Goal: Task Accomplishment & Management: Manage account settings

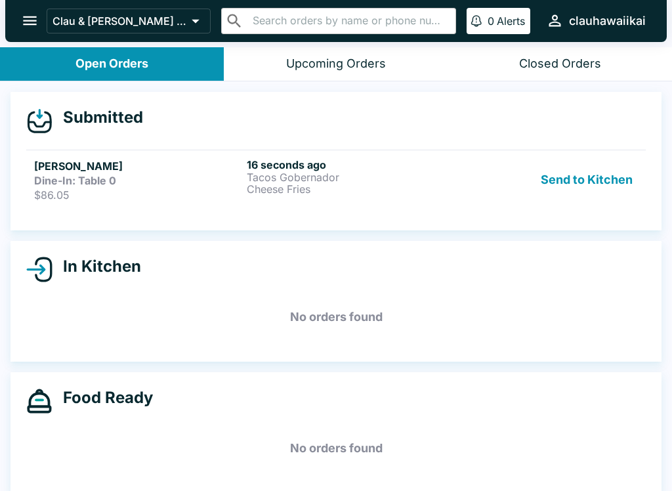
click at [591, 179] on button "Send to Kitchen" at bounding box center [587, 179] width 102 height 43
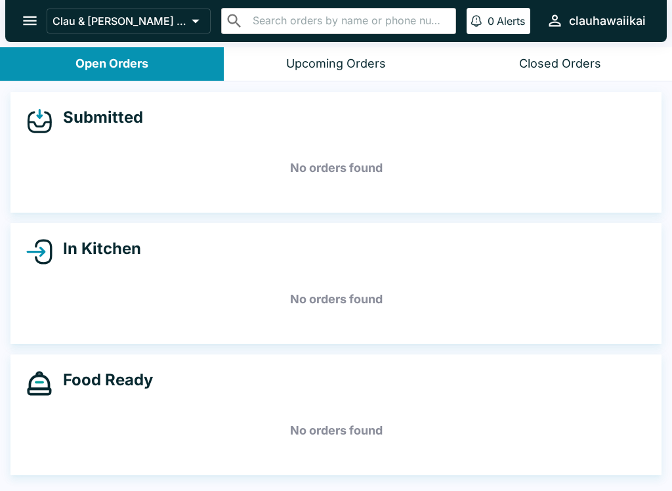
click at [27, 15] on icon "open drawer" at bounding box center [30, 21] width 18 height 18
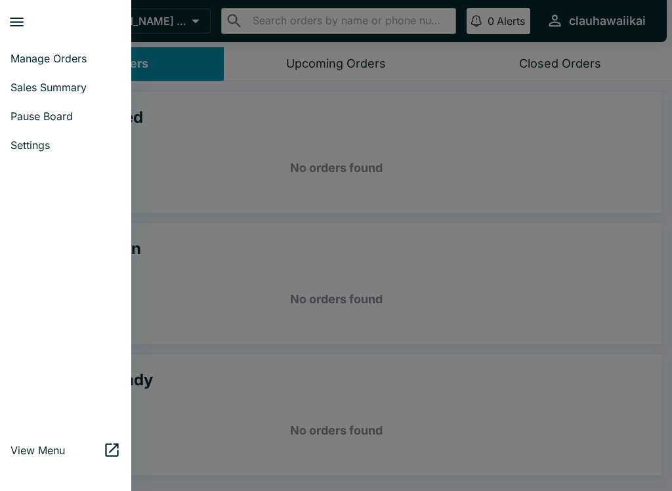
click at [317, 201] on div at bounding box center [336, 245] width 672 height 491
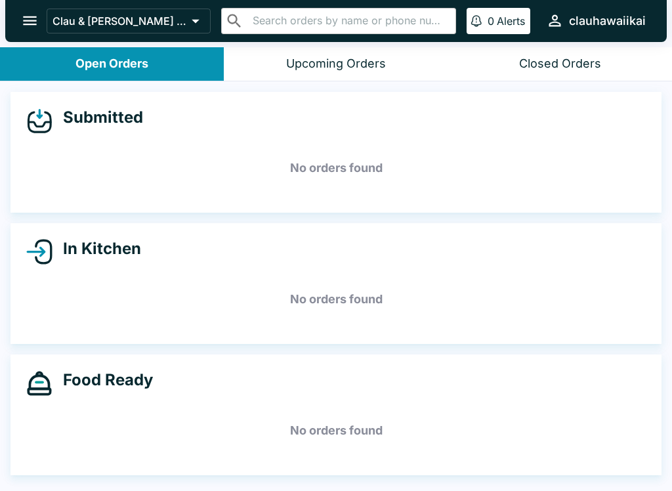
click at [563, 56] on div "Closed Orders" at bounding box center [560, 63] width 82 height 15
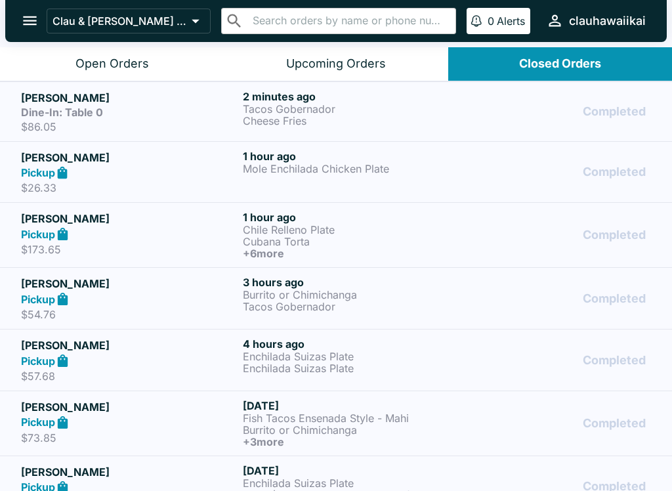
click at [360, 112] on p "Tacos Gobernador" at bounding box center [351, 109] width 217 height 12
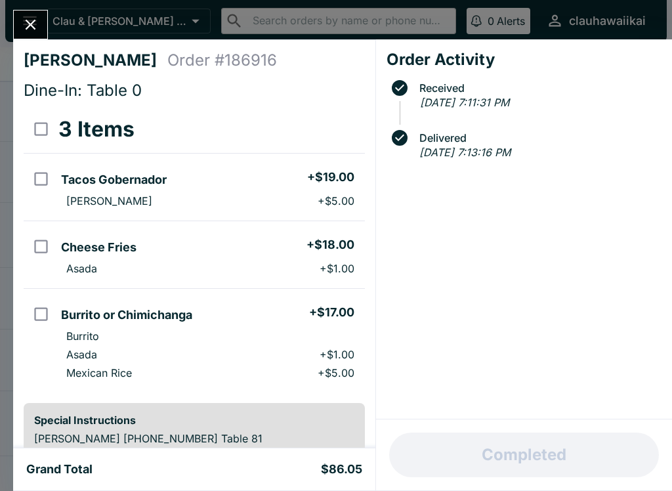
click at [22, 15] on button "Close" at bounding box center [30, 25] width 33 height 28
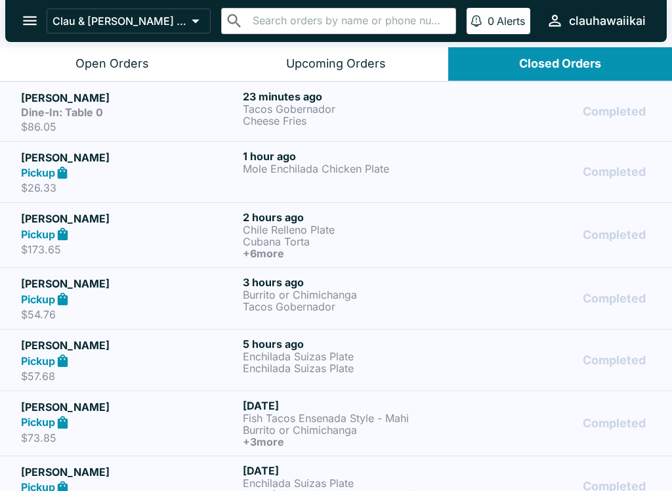
click at [108, 53] on button "Open Orders" at bounding box center [112, 63] width 224 height 33
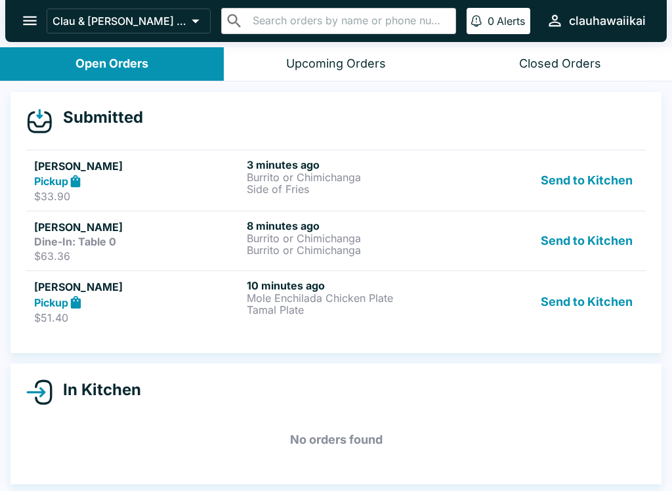
click at [586, 173] on button "Send to Kitchen" at bounding box center [587, 180] width 102 height 45
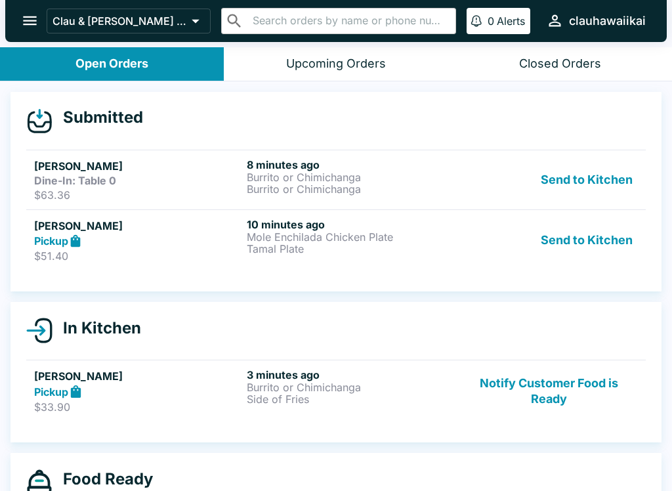
click at [595, 245] on button "Send to Kitchen" at bounding box center [587, 240] width 102 height 45
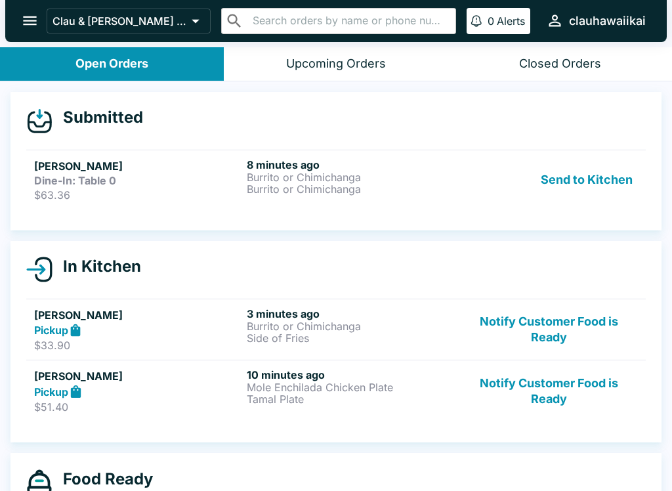
click at [599, 169] on button "Send to Kitchen" at bounding box center [587, 179] width 102 height 43
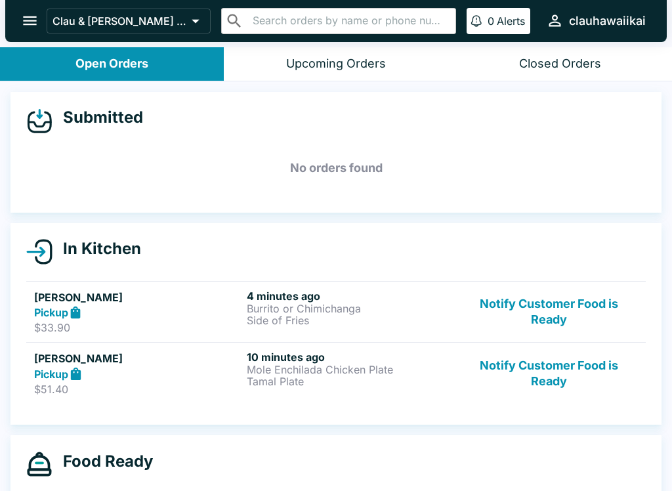
click at [543, 64] on div "Closed Orders" at bounding box center [560, 63] width 82 height 15
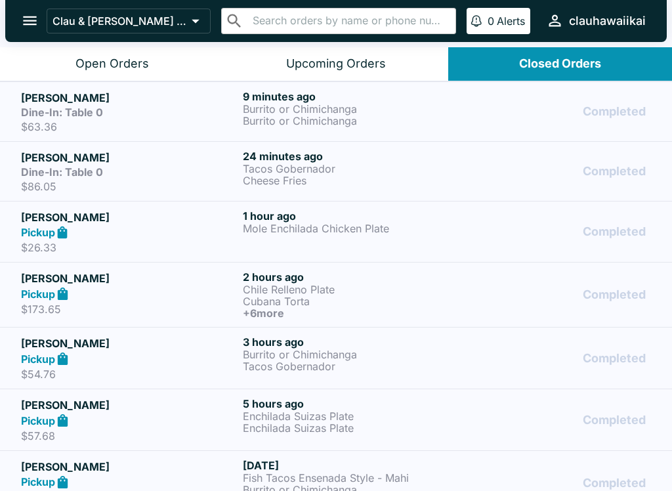
click at [380, 157] on h6 "24 minutes ago" at bounding box center [351, 156] width 217 height 13
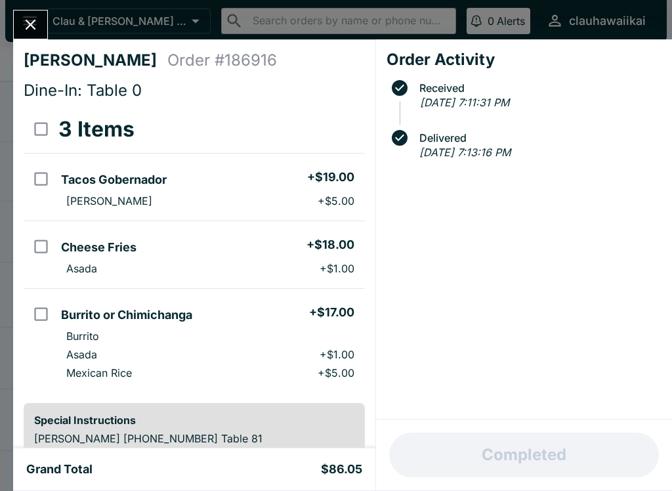
click at [47, 18] on div at bounding box center [30, 25] width 35 height 30
click at [33, 33] on icon "Close" at bounding box center [31, 25] width 18 height 18
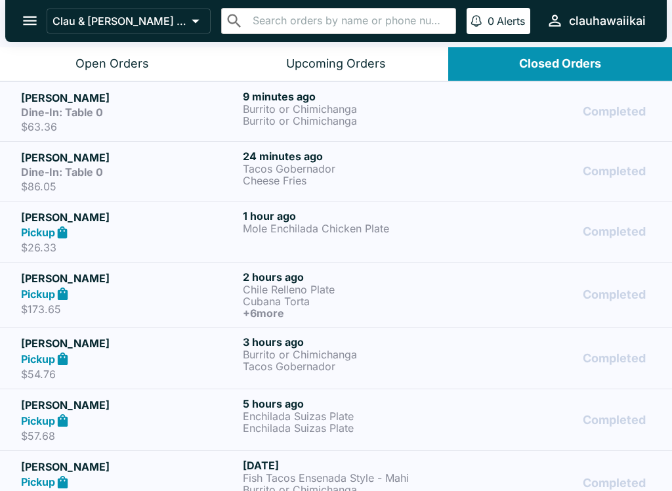
click at [187, 113] on div "Dine-In: Table 0" at bounding box center [129, 112] width 217 height 13
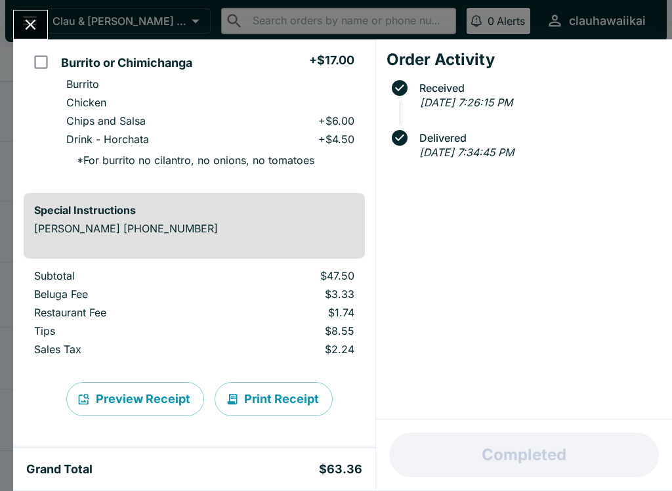
scroll to position [221, 0]
click at [280, 390] on button "Print Receipt" at bounding box center [274, 399] width 118 height 34
click at [32, 17] on icon "Close" at bounding box center [31, 25] width 18 height 18
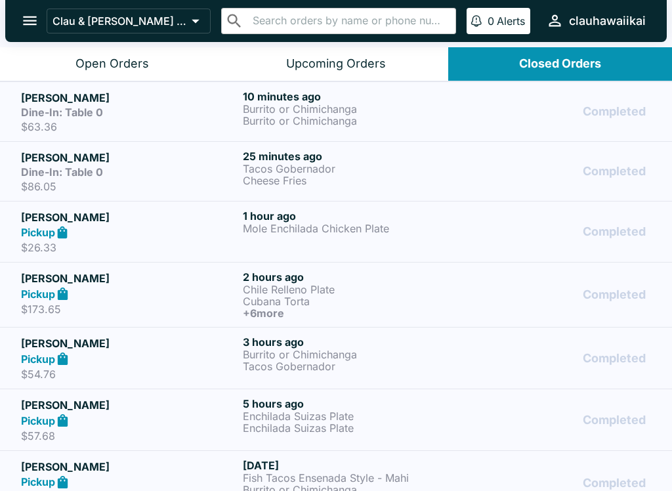
click at [123, 72] on button "Open Orders" at bounding box center [112, 63] width 224 height 33
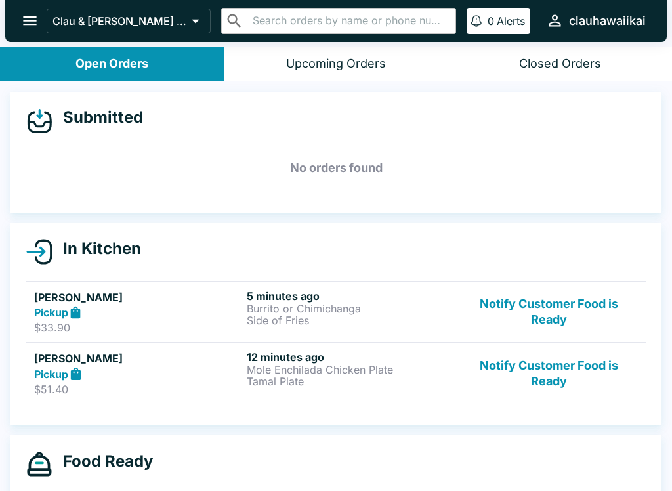
click at [311, 375] on p "Mole Enchilada Chicken Plate" at bounding box center [350, 370] width 207 height 12
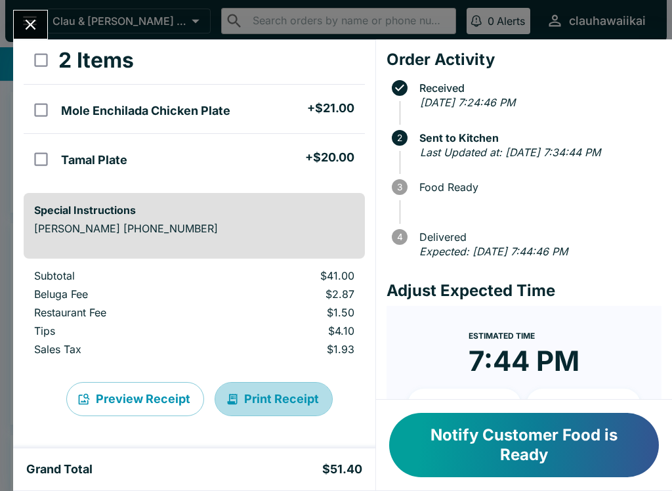
scroll to position [69, 0]
click at [24, 43] on th "orders table" at bounding box center [40, 61] width 32 height 48
click at [45, 19] on button "Close" at bounding box center [30, 25] width 33 height 28
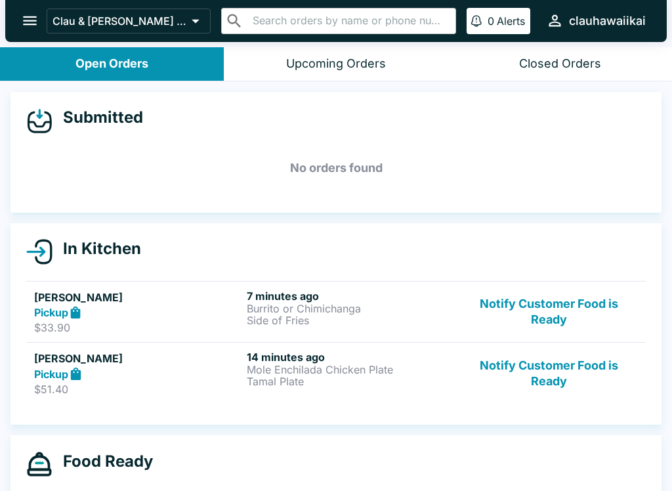
click at [294, 361] on h6 "14 minutes ago" at bounding box center [350, 356] width 207 height 13
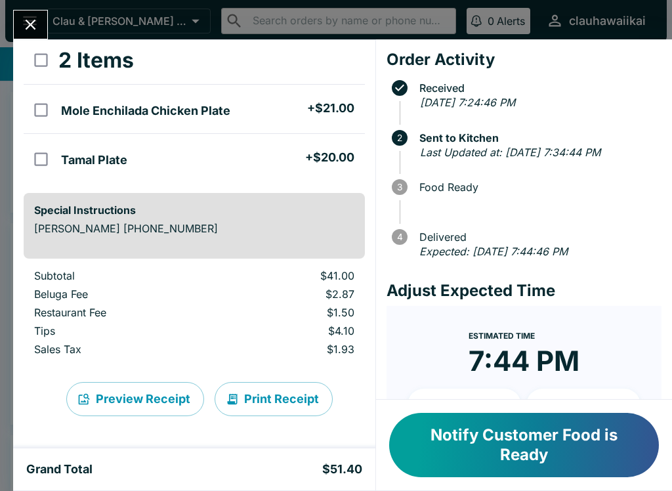
scroll to position [69, 0]
click at [272, 400] on button "Print Receipt" at bounding box center [274, 399] width 118 height 34
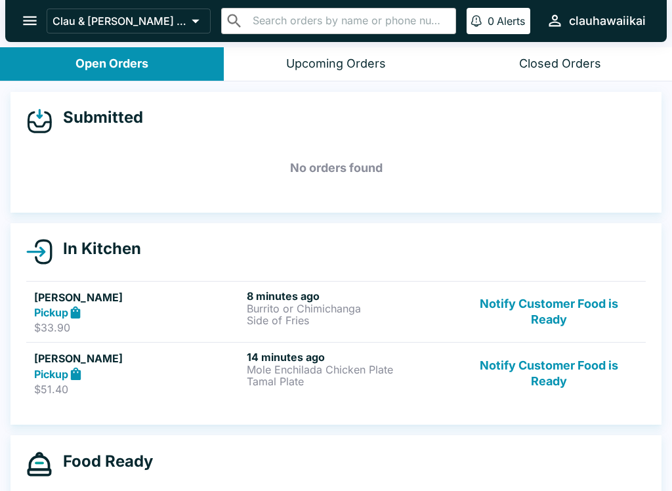
click at [305, 375] on p "Mole Enchilada Chicken Plate" at bounding box center [350, 370] width 207 height 12
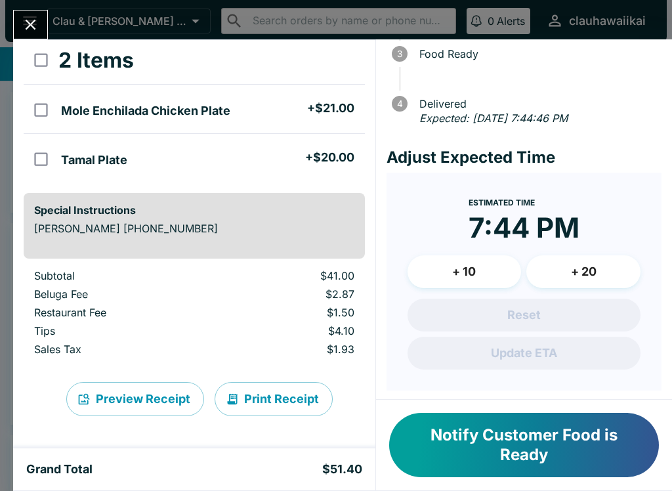
scroll to position [69, 0]
click at [287, 394] on button "Print Receipt" at bounding box center [274, 399] width 118 height 34
click at [21, 15] on button "Close" at bounding box center [30, 25] width 33 height 28
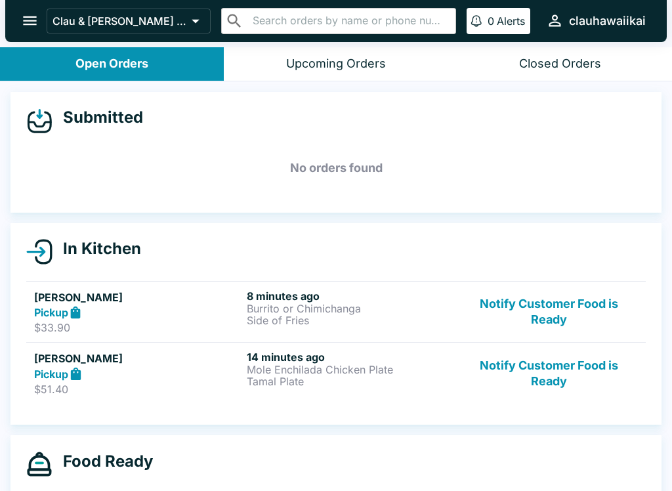
click at [36, 32] on button "open drawer" at bounding box center [29, 20] width 33 height 33
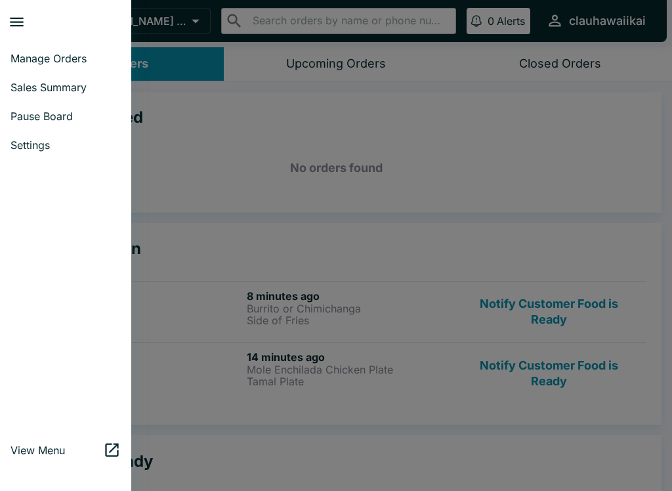
click at [222, 176] on div at bounding box center [336, 245] width 672 height 491
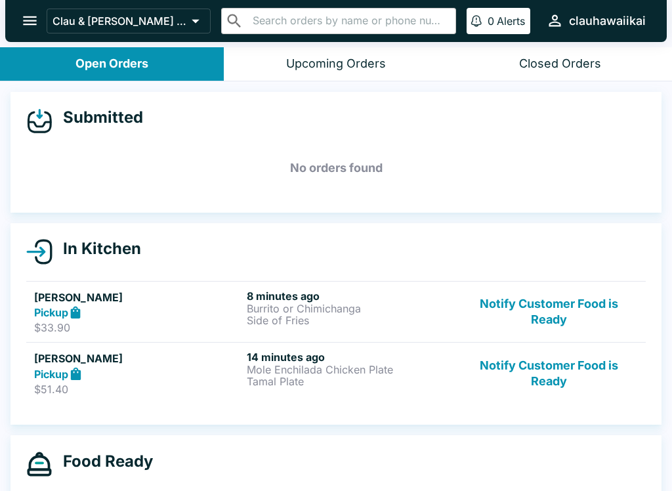
click at [289, 314] on p "Side of Fries" at bounding box center [350, 320] width 207 height 12
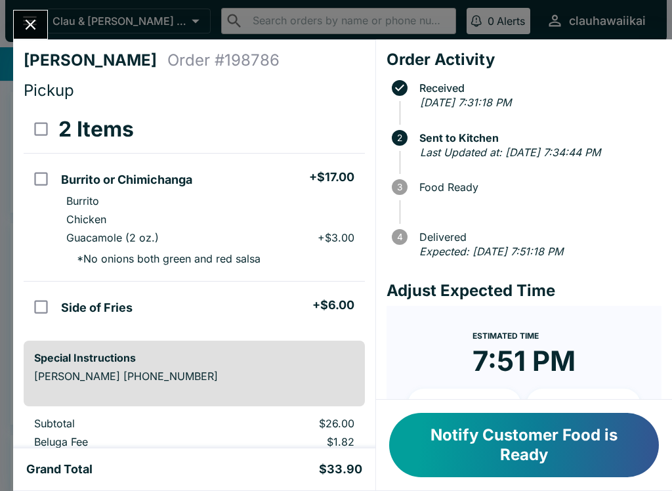
click at [32, 6] on div "[PERSON_NAME] Order # 198786 Pickup 2 Items Burrito or Chimichanga + $17.00 Bur…" at bounding box center [336, 245] width 672 height 491
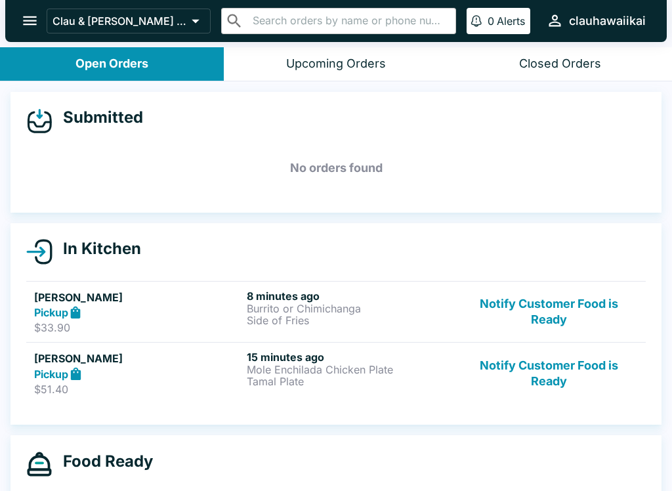
click at [271, 371] on p "Mole Enchilada Chicken Plate" at bounding box center [350, 370] width 207 height 12
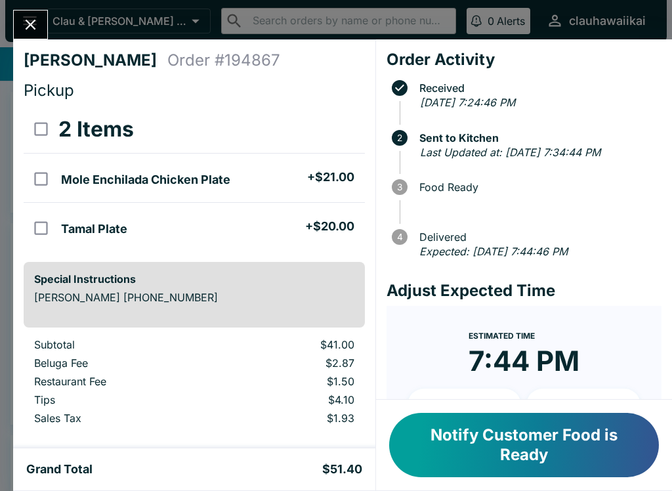
click at [27, 26] on icon "Close" at bounding box center [31, 25] width 18 height 18
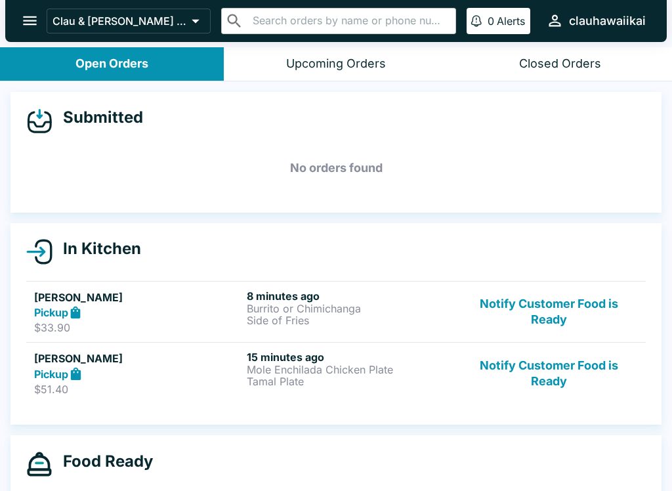
click at [553, 60] on div "Closed Orders" at bounding box center [560, 63] width 82 height 15
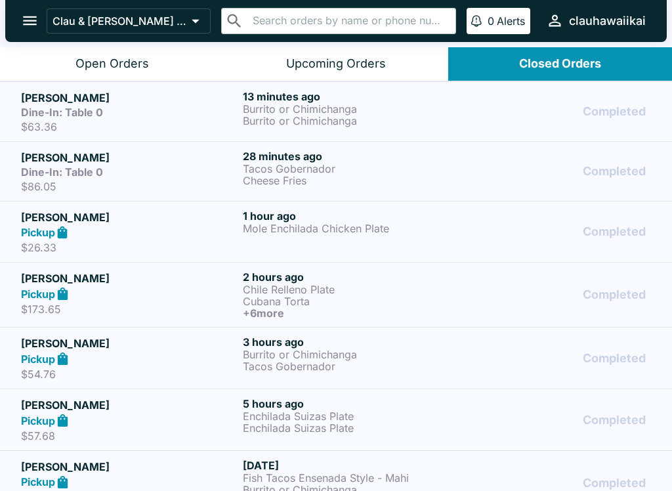
click at [317, 117] on p "Burrito or Chimichanga" at bounding box center [351, 121] width 217 height 12
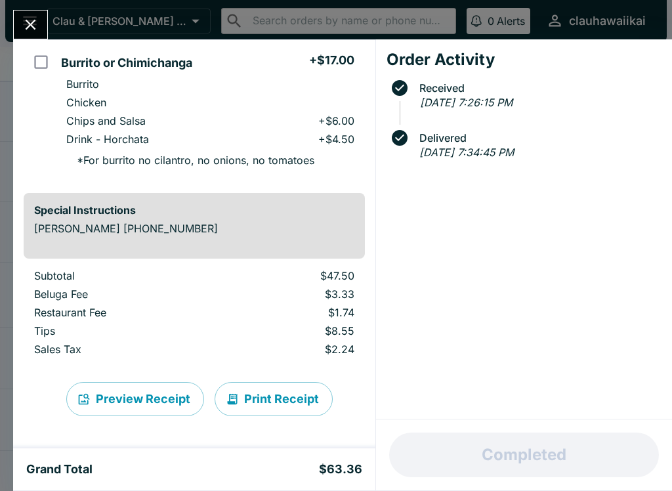
click at [278, 395] on button "Print Receipt" at bounding box center [274, 399] width 118 height 34
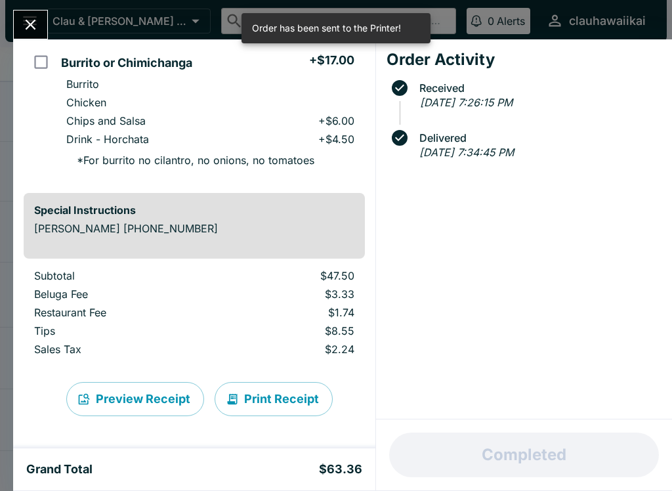
click at [286, 389] on button "Print Receipt" at bounding box center [274, 399] width 118 height 34
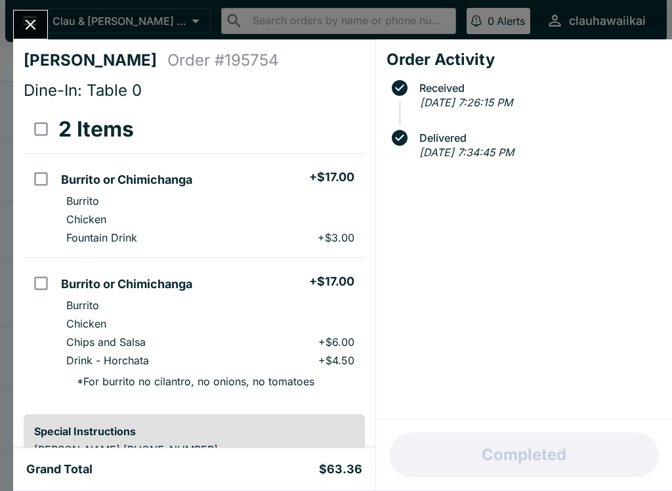
scroll to position [0, 0]
click at [30, 24] on icon "Close" at bounding box center [31, 25] width 11 height 11
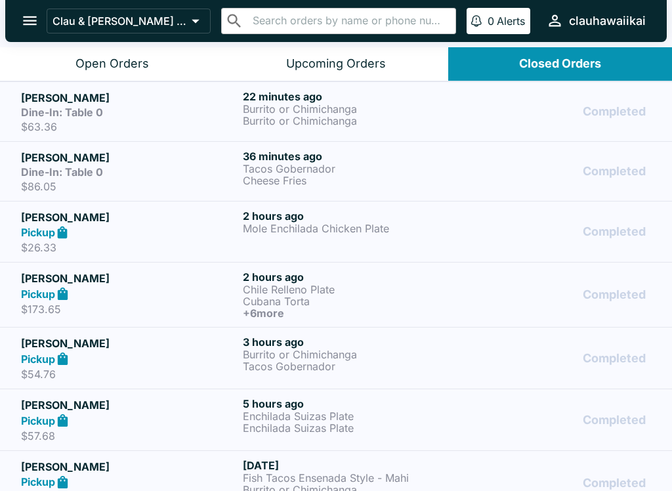
click at [71, 68] on button "Open Orders" at bounding box center [112, 63] width 224 height 33
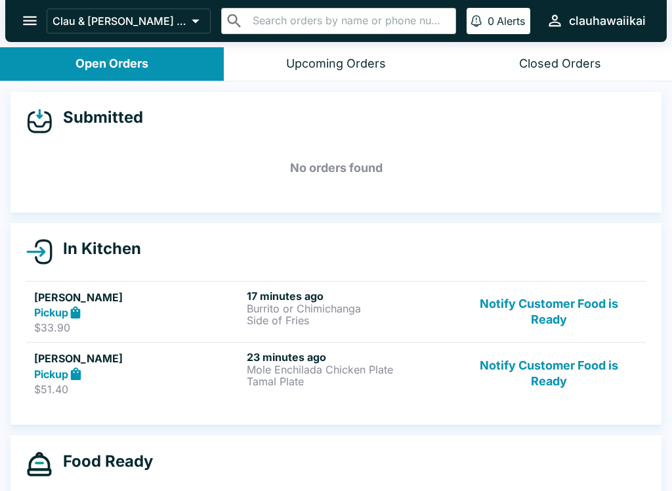
click at [304, 314] on p "Side of Fries" at bounding box center [350, 320] width 207 height 12
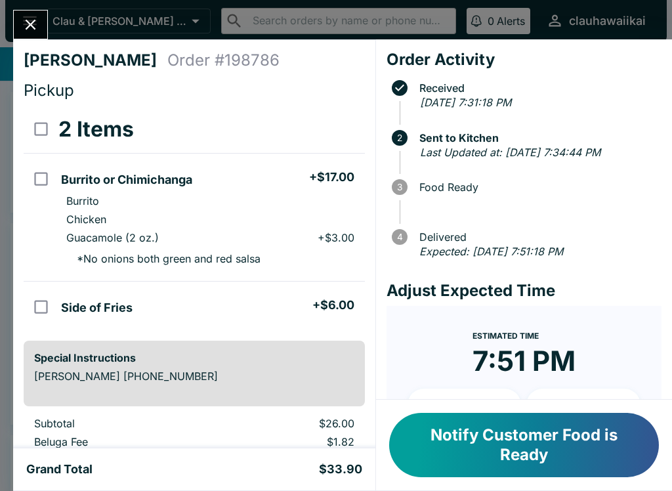
click at [34, 16] on icon "Close" at bounding box center [31, 25] width 18 height 18
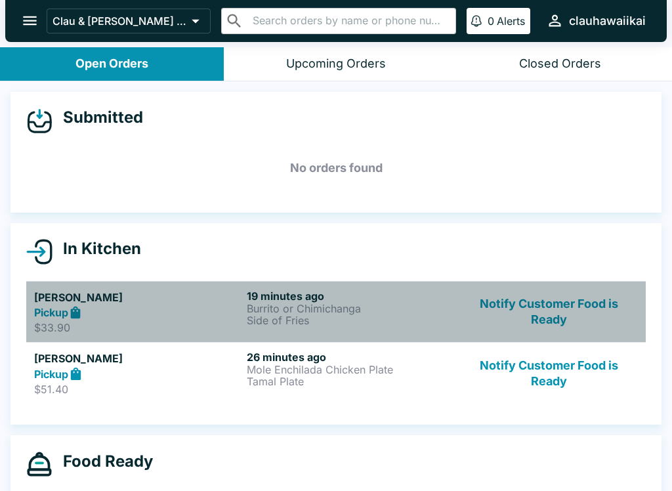
click at [296, 314] on p "Side of Fries" at bounding box center [350, 320] width 207 height 12
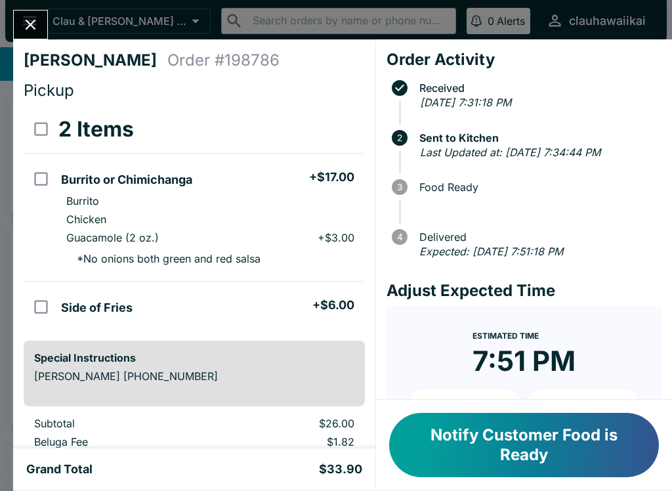
click at [46, 19] on button "Close" at bounding box center [30, 25] width 33 height 28
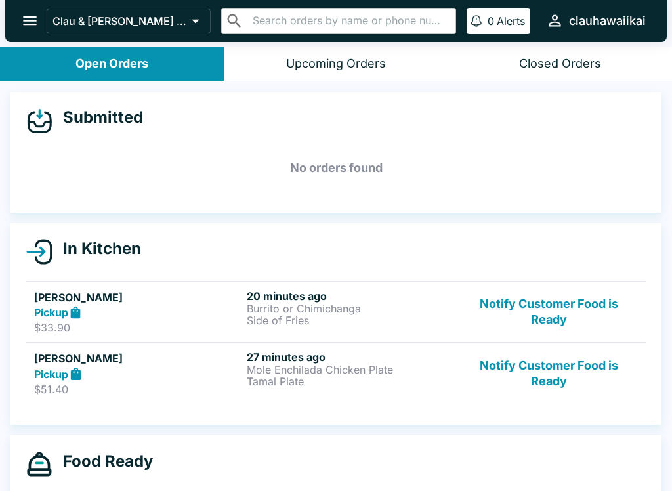
click at [524, 394] on button "Notify Customer Food is Ready" at bounding box center [549, 372] width 178 height 45
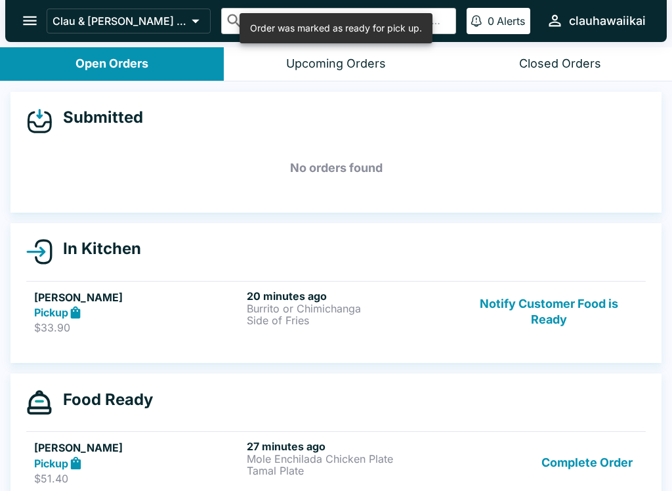
click at [286, 314] on p "Side of Fries" at bounding box center [350, 320] width 207 height 12
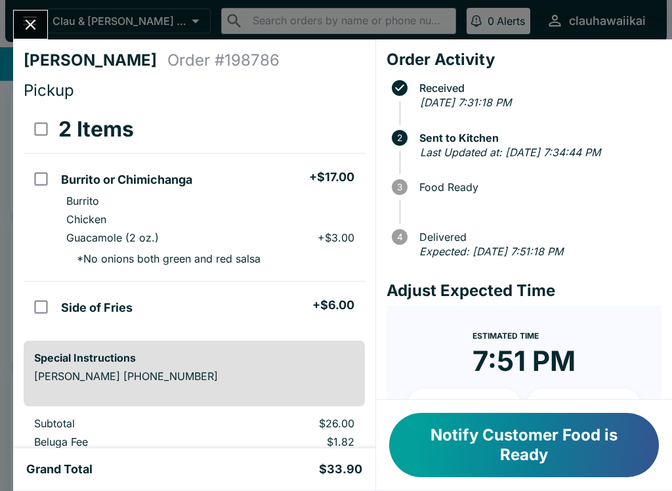
click at [34, 28] on icon "Close" at bounding box center [31, 25] width 11 height 11
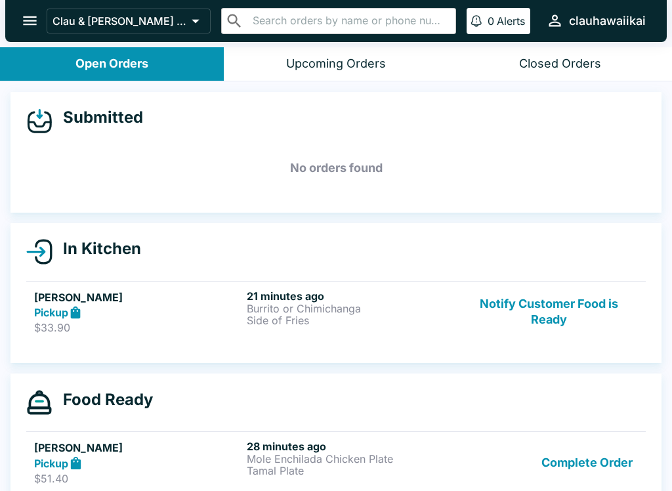
click at [567, 73] on button "Closed Orders" at bounding box center [560, 63] width 224 height 33
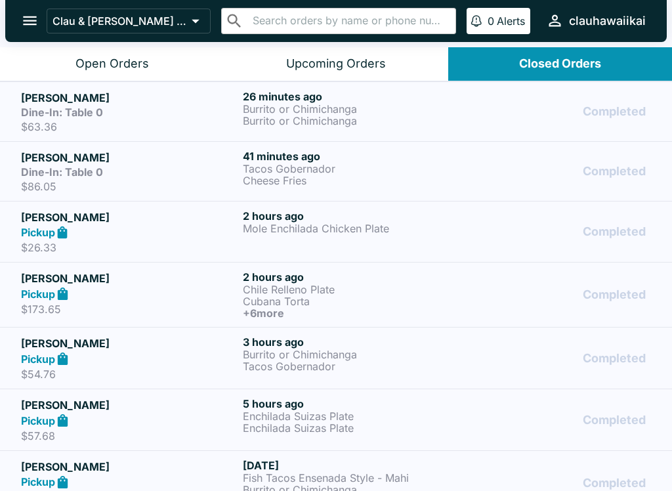
click at [328, 109] on p "Burrito or Chimichanga" at bounding box center [351, 109] width 217 height 12
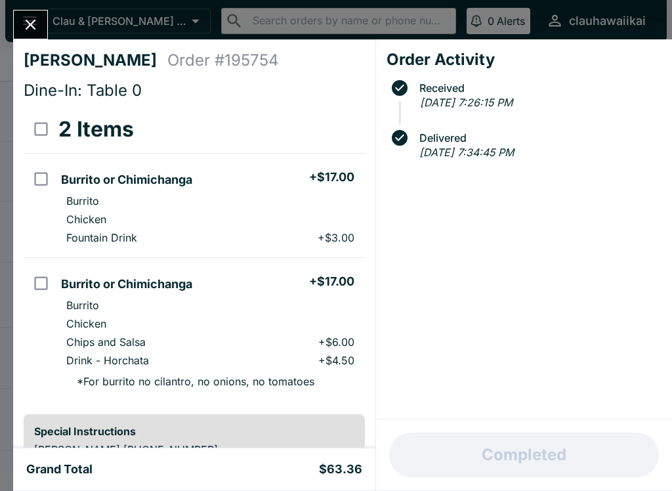
click at [30, 22] on icon "Close" at bounding box center [31, 25] width 18 height 18
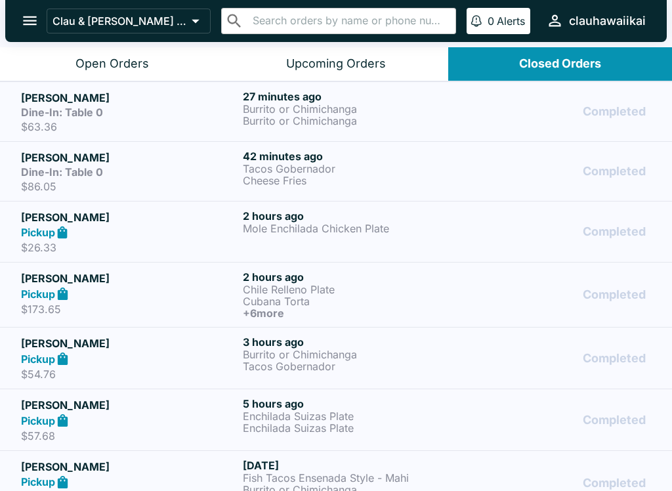
click at [77, 69] on div "Open Orders" at bounding box center [112, 63] width 74 height 15
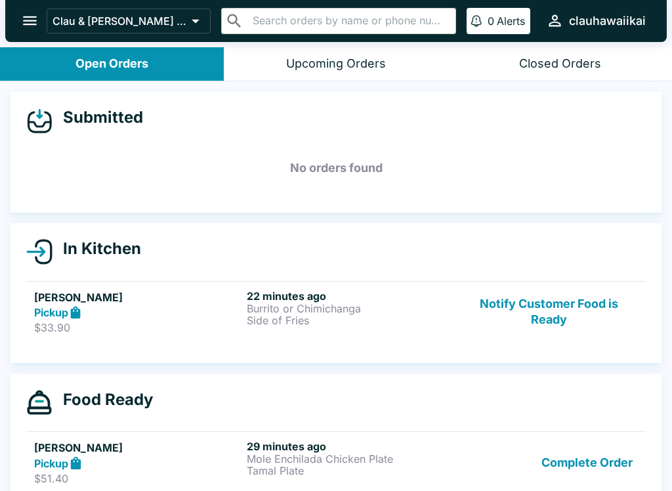
click at [539, 467] on button "Complete Order" at bounding box center [587, 462] width 102 height 45
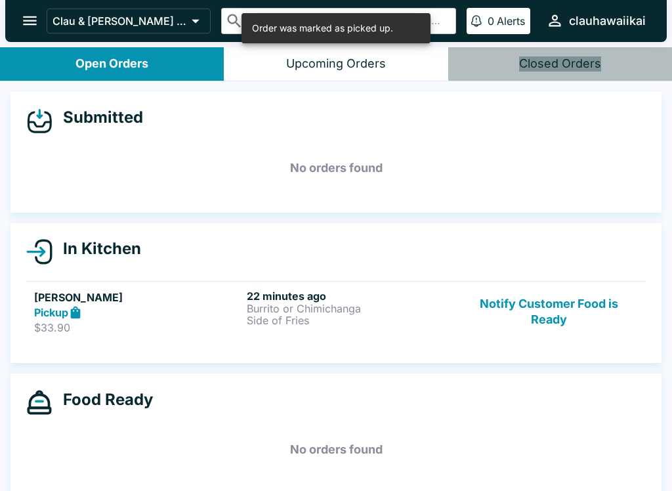
click at [564, 74] on button "Closed Orders" at bounding box center [560, 63] width 224 height 33
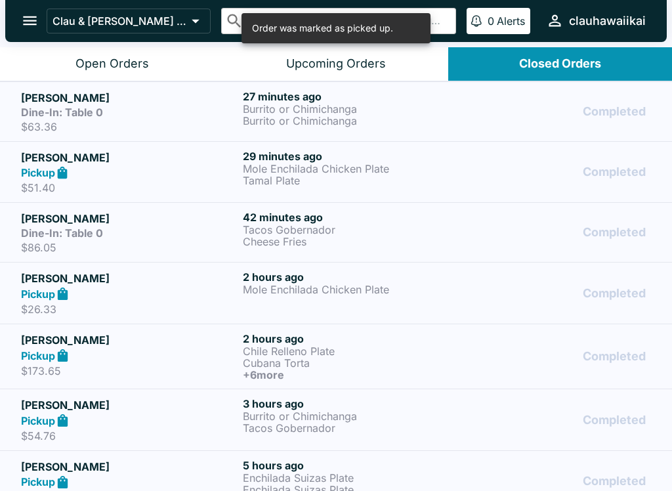
click at [344, 121] on p "Burrito or Chimichanga" at bounding box center [351, 121] width 217 height 12
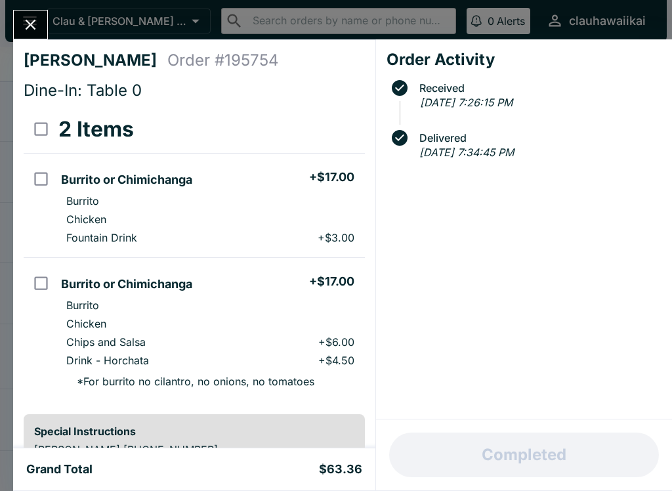
click at [23, 23] on icon "Close" at bounding box center [31, 25] width 18 height 18
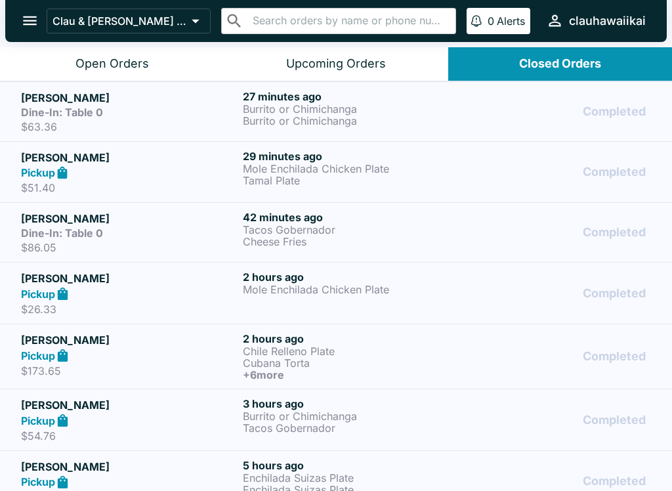
click at [106, 64] on div "Open Orders" at bounding box center [112, 63] width 74 height 15
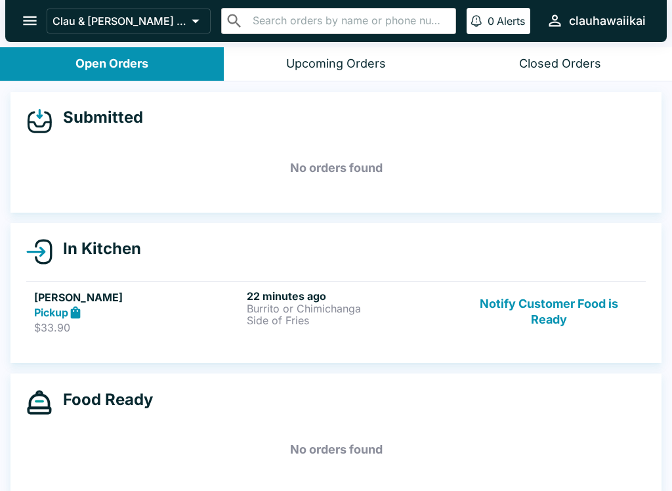
click at [285, 308] on p "Burrito or Chimichanga" at bounding box center [350, 309] width 207 height 12
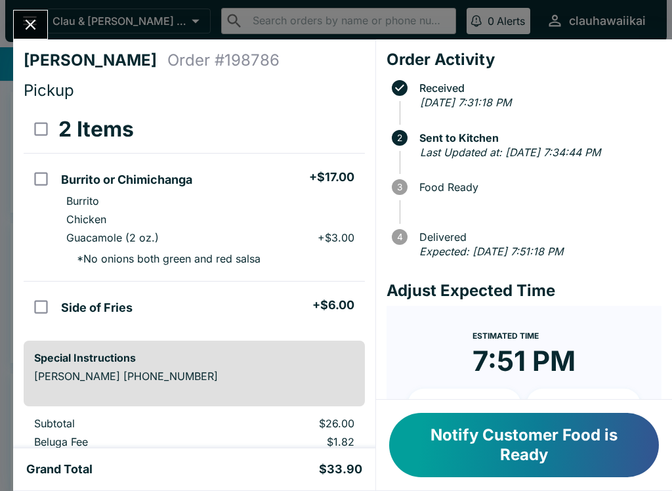
click at [446, 450] on button "Notify Customer Food is Ready" at bounding box center [524, 445] width 270 height 64
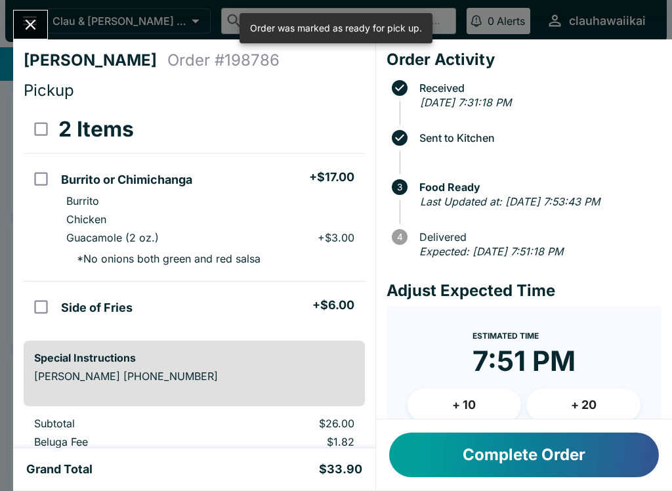
click at [24, 12] on button "Close" at bounding box center [30, 25] width 33 height 28
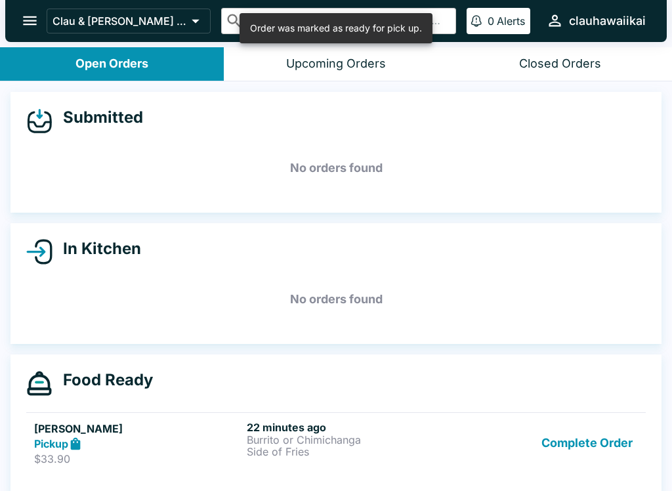
click at [543, 67] on div "Closed Orders" at bounding box center [560, 63] width 82 height 15
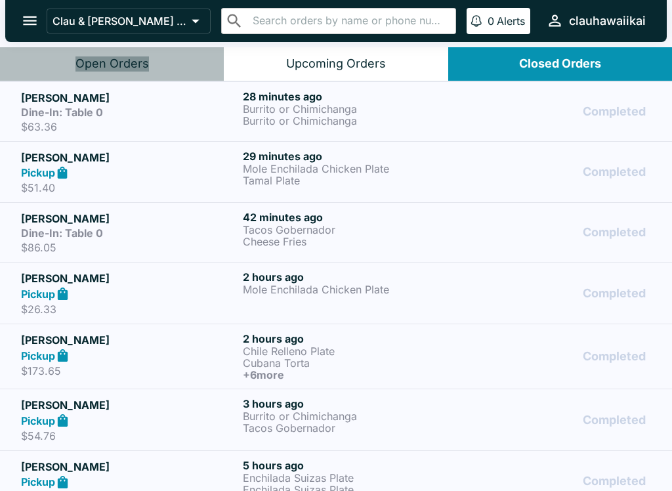
click at [133, 75] on button "Open Orders" at bounding box center [112, 63] width 224 height 33
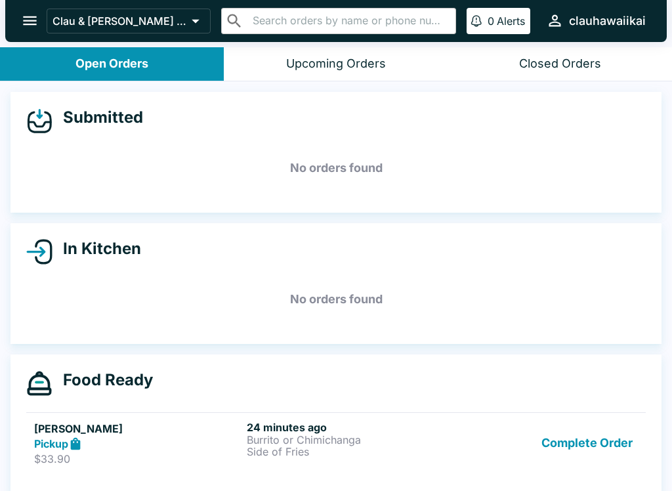
click at [259, 456] on p "Side of Fries" at bounding box center [350, 452] width 207 height 12
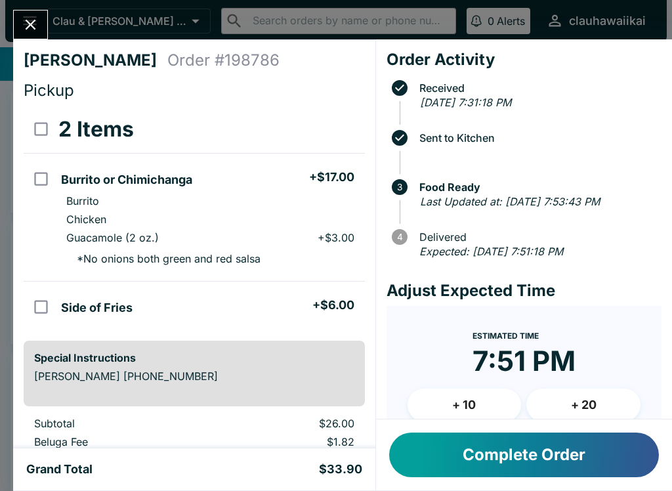
click at [64, 402] on div "Special Instructions [PERSON_NAME] [PHONE_NUMBER]" at bounding box center [194, 374] width 341 height 66
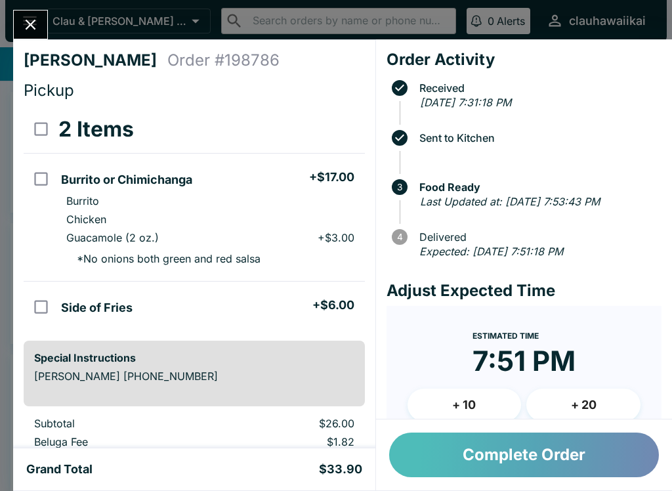
click at [543, 472] on button "Complete Order" at bounding box center [524, 454] width 270 height 45
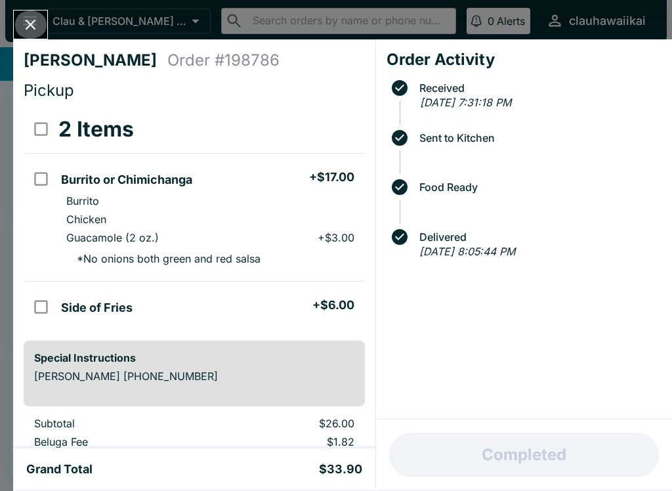
click at [38, 22] on icon "Close" at bounding box center [31, 25] width 18 height 18
